Goal: Task Accomplishment & Management: Manage account settings

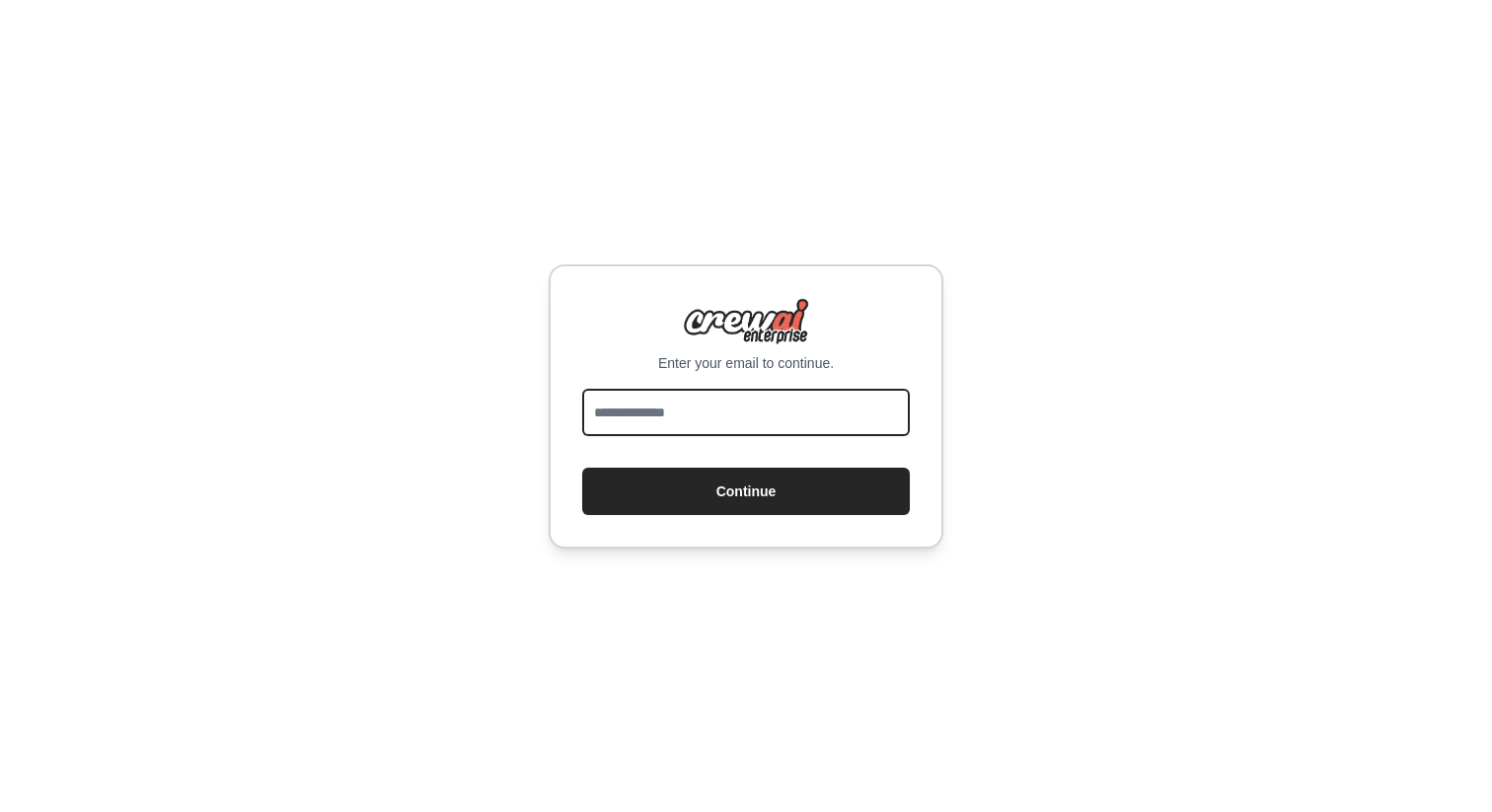
click at [828, 389] on input "email" at bounding box center [746, 412] width 327 height 47
type input "**********"
click at [583, 468] on button "Continue" at bounding box center [746, 492] width 327 height 47
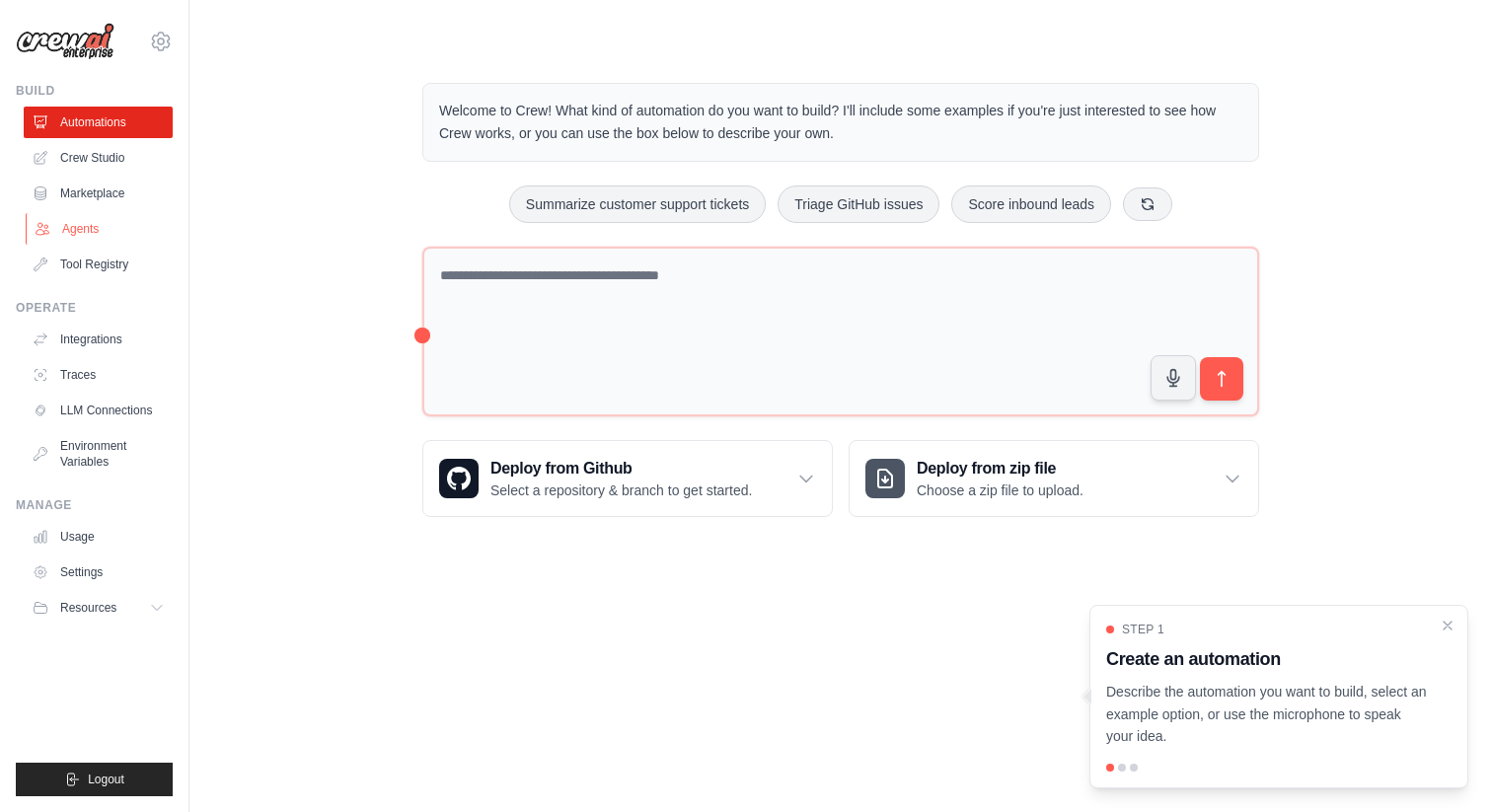
click at [107, 217] on link "Agents" at bounding box center [100, 228] width 149 height 32
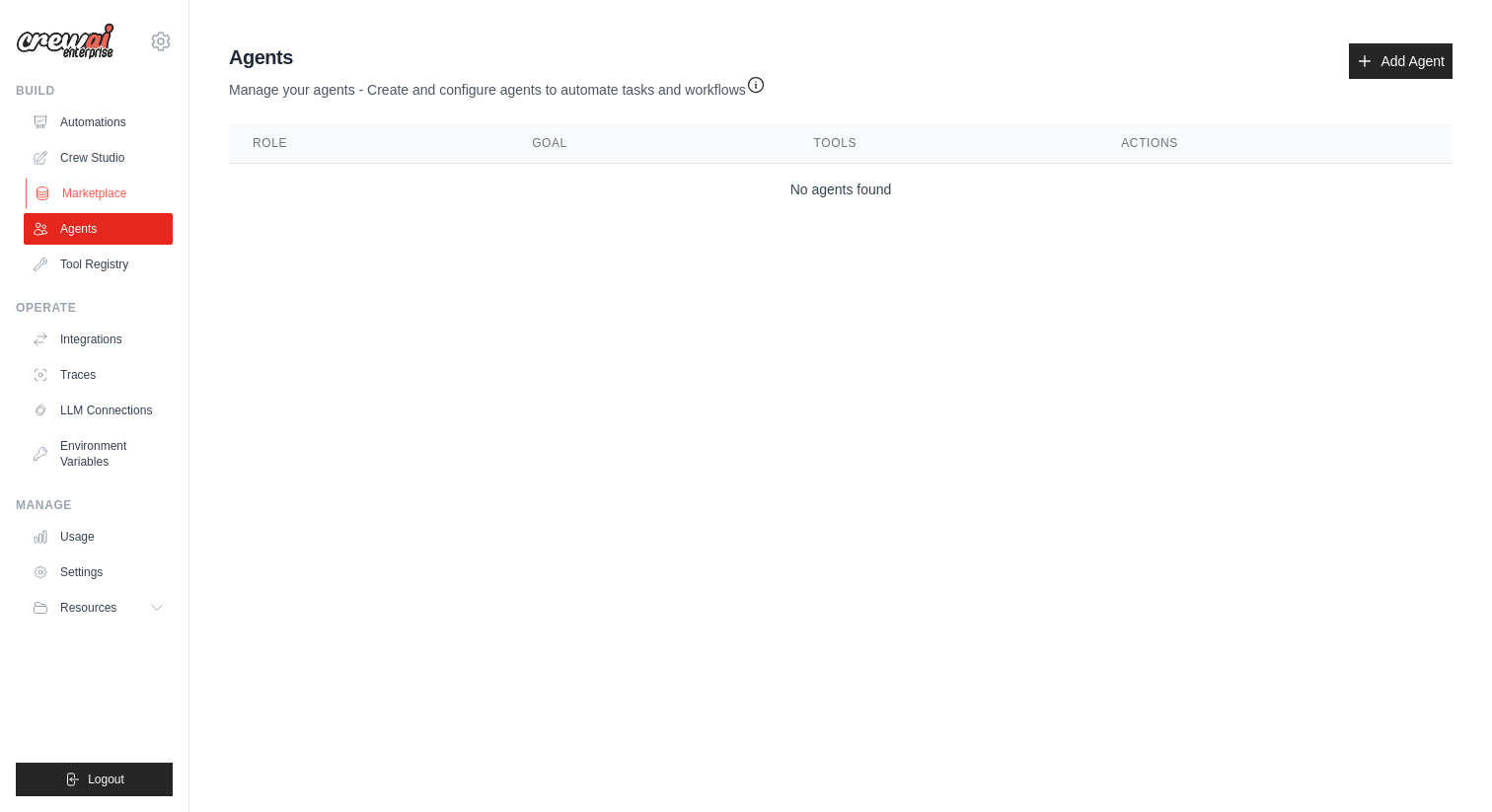
click at [107, 195] on link "Marketplace" at bounding box center [100, 194] width 149 height 32
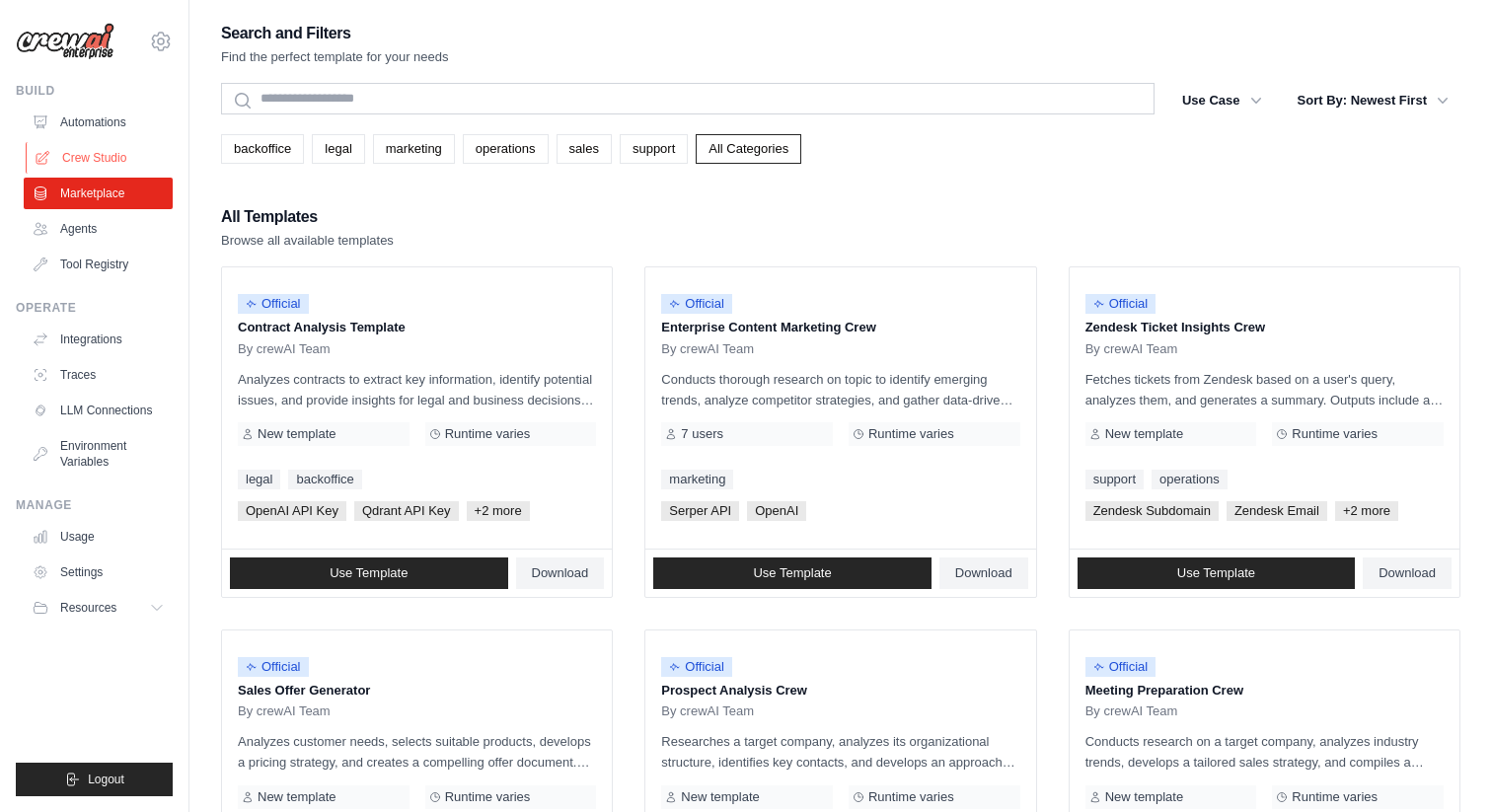
click at [108, 153] on link "Crew Studio" at bounding box center [100, 158] width 149 height 32
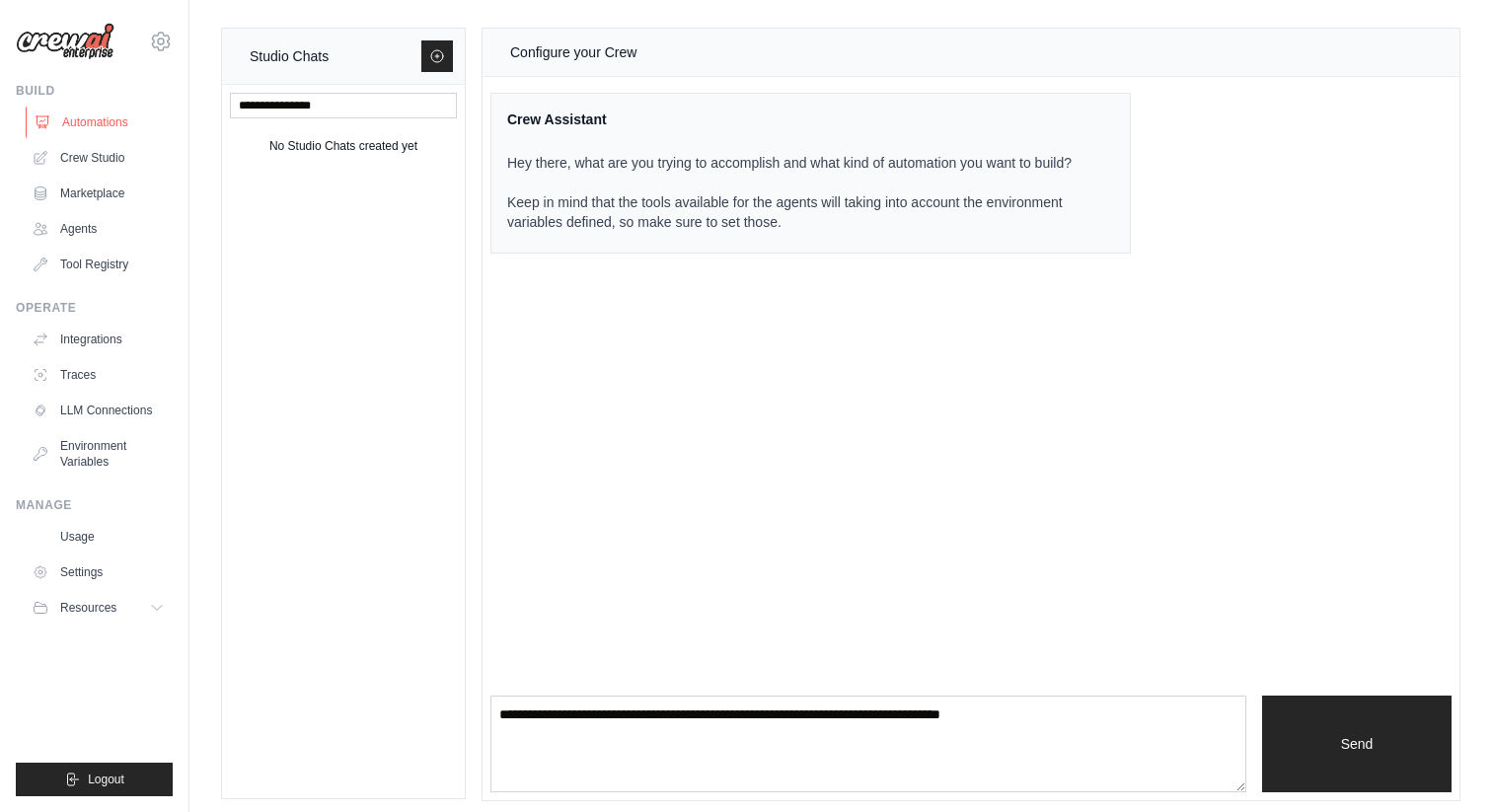
click at [102, 132] on link "Automations" at bounding box center [100, 123] width 149 height 32
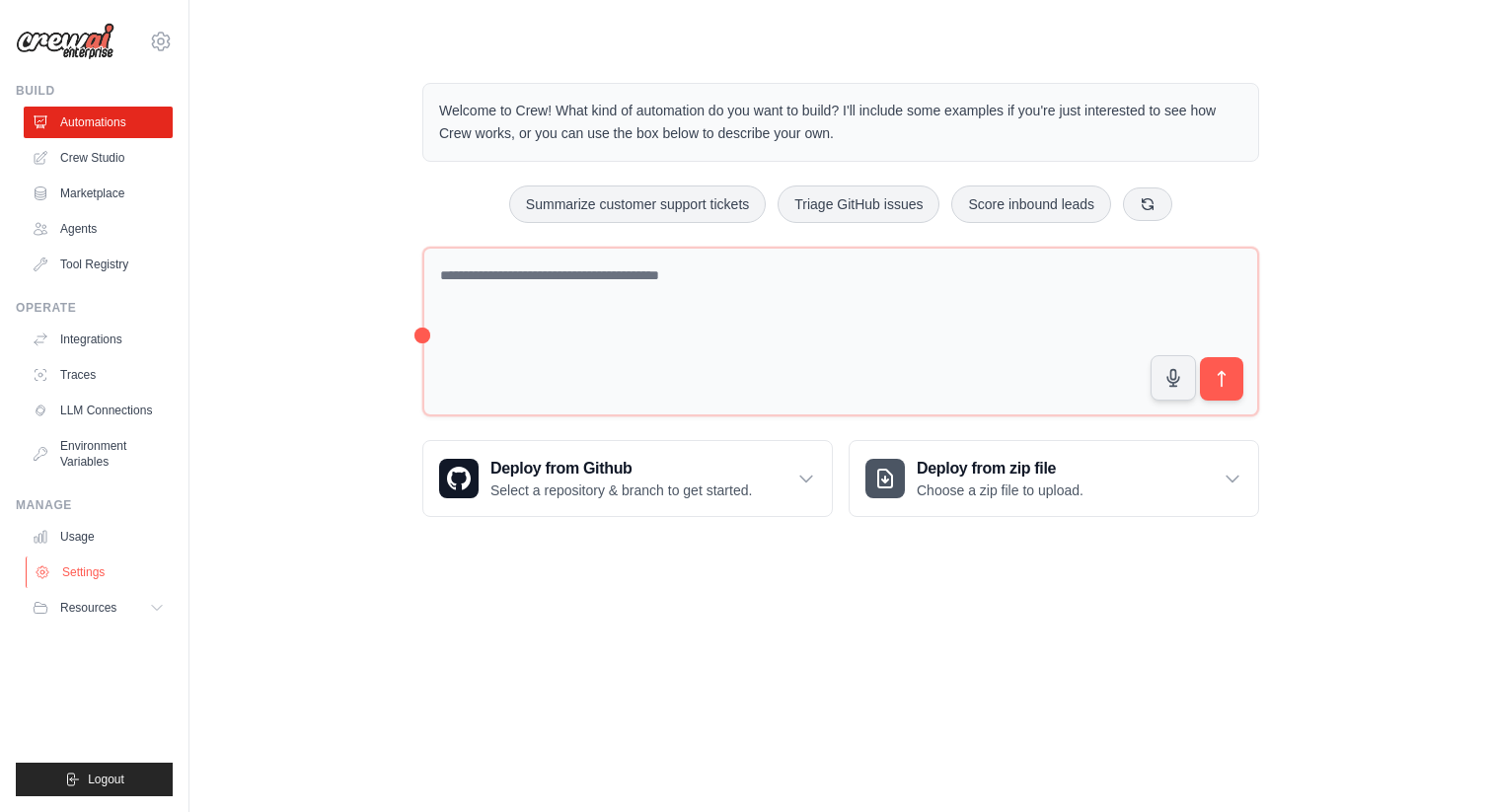
click at [98, 585] on link "Settings" at bounding box center [100, 573] width 149 height 32
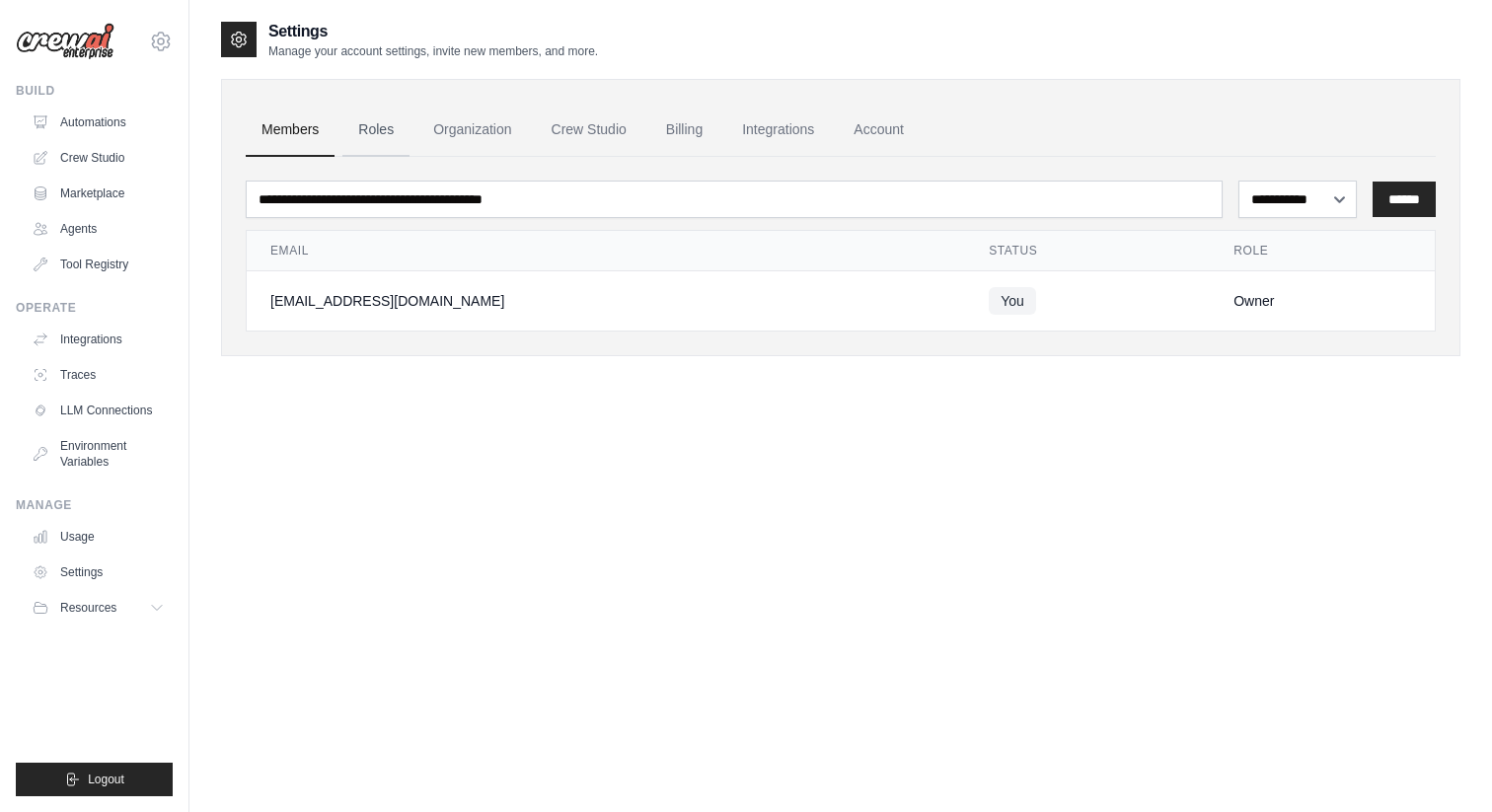
click at [364, 135] on link "Roles" at bounding box center [376, 131] width 67 height 53
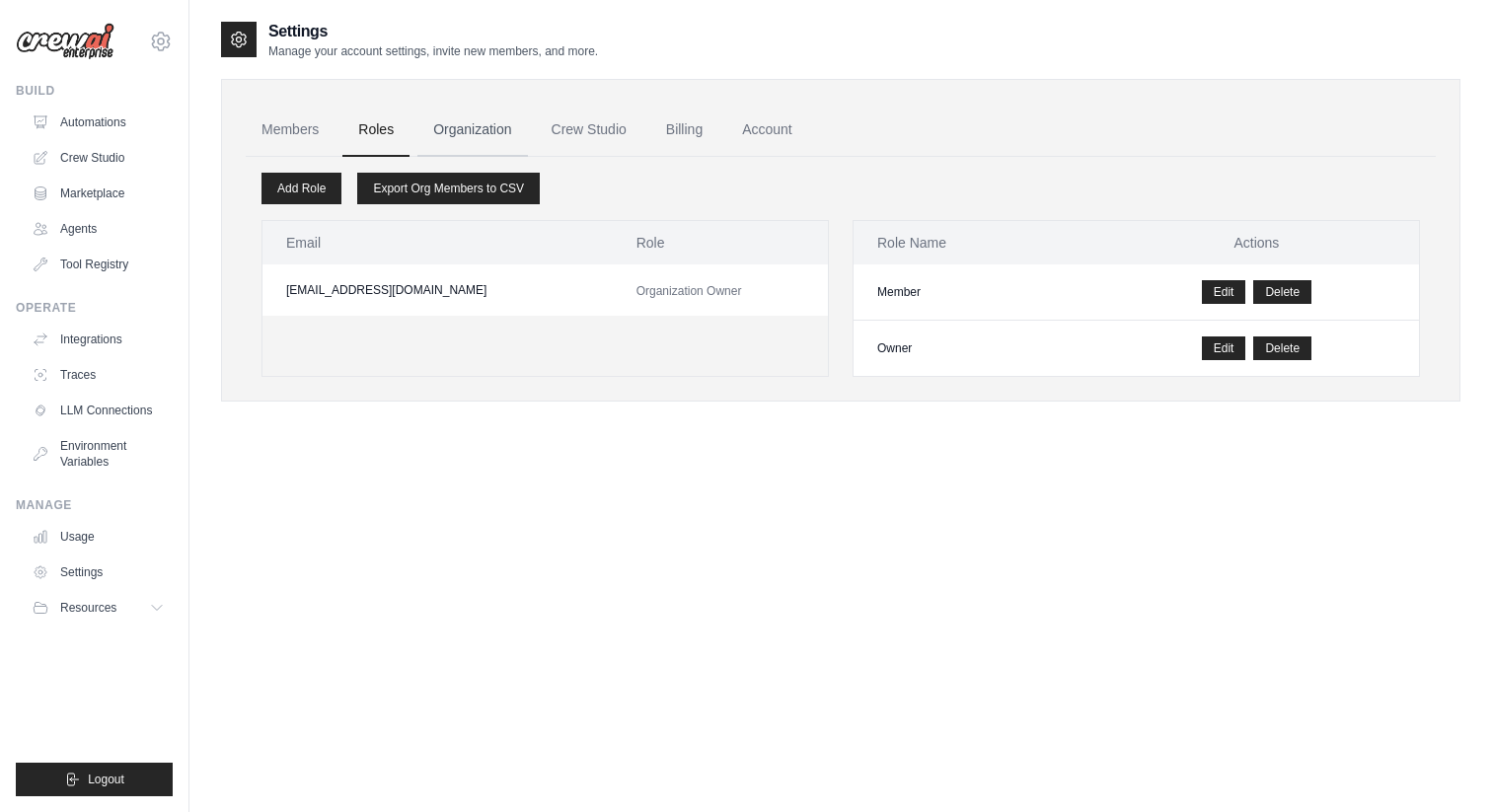
click at [487, 137] on link "Organization" at bounding box center [472, 131] width 110 height 53
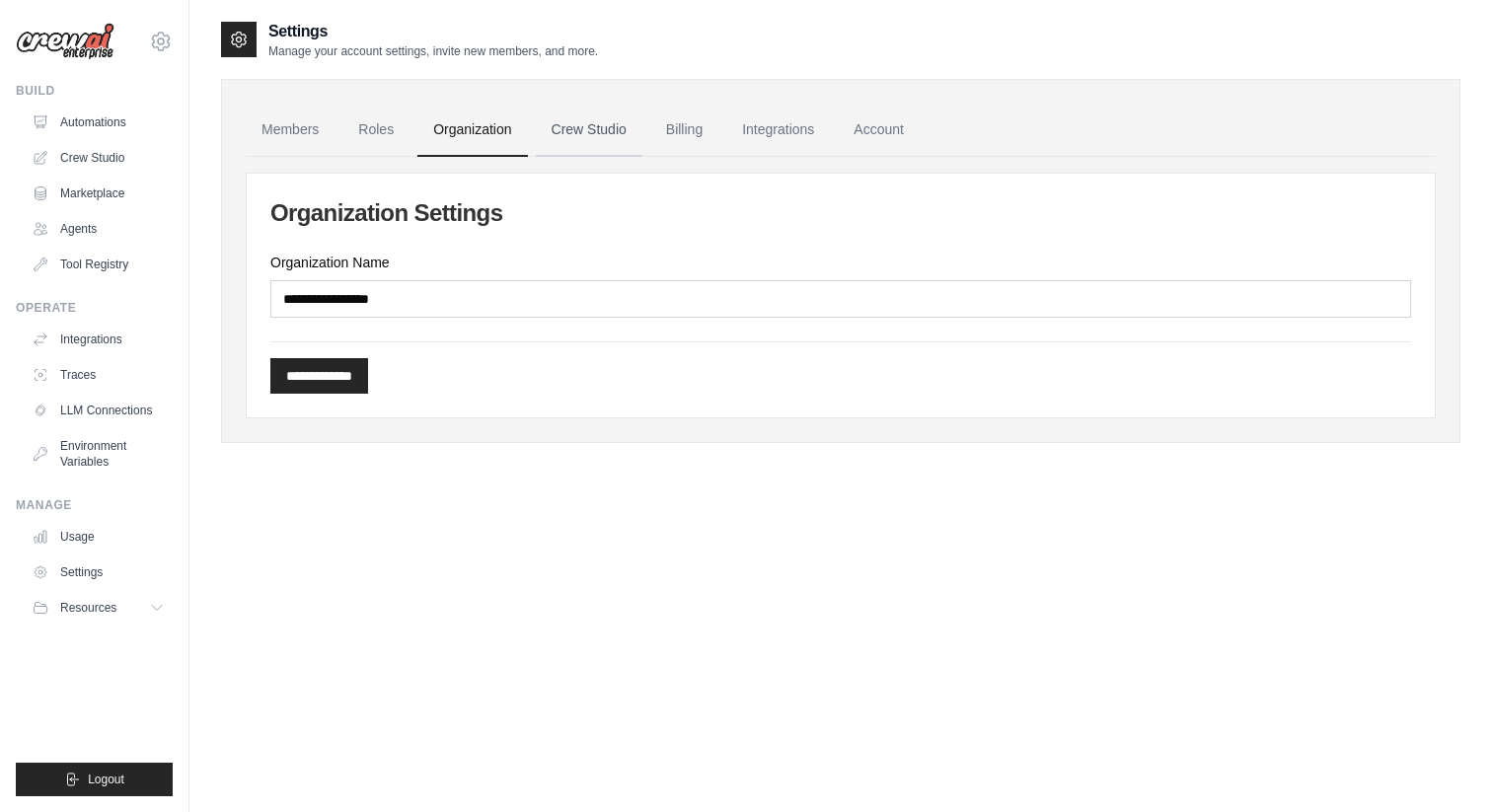
click at [560, 125] on link "Crew Studio" at bounding box center [590, 131] width 107 height 53
